Goal: Transaction & Acquisition: Book appointment/travel/reservation

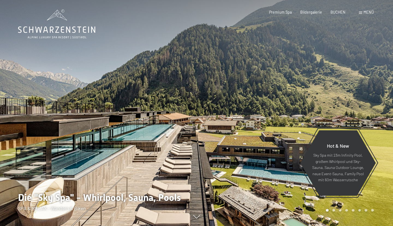
click at [218, 97] on div at bounding box center [294, 113] width 196 height 226
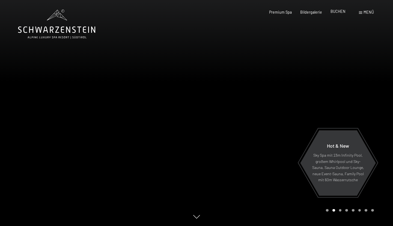
click at [340, 12] on span "BUCHEN" at bounding box center [337, 11] width 15 height 5
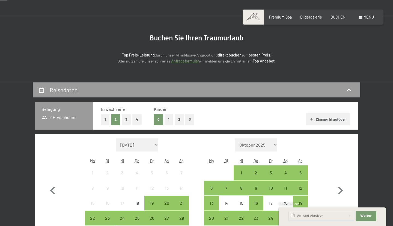
scroll to position [34, 0]
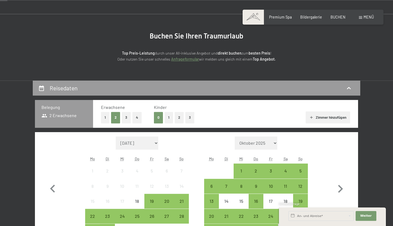
click at [104, 116] on button "1" at bounding box center [105, 117] width 8 height 11
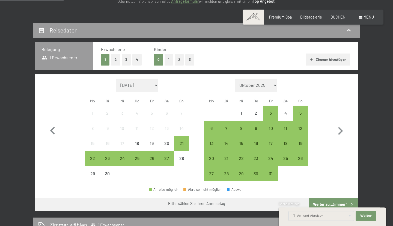
scroll to position [92, 0]
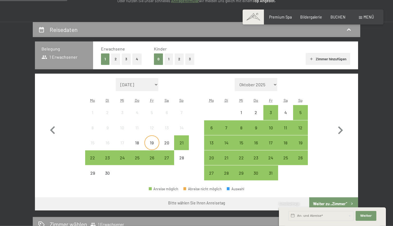
click at [153, 142] on div "19" at bounding box center [152, 147] width 14 height 14
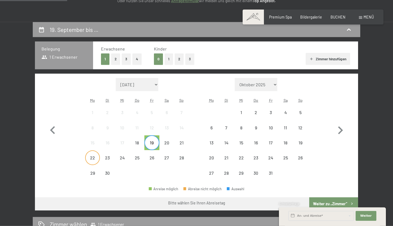
click at [94, 159] on div "22" at bounding box center [93, 162] width 14 height 14
